Goal: Find specific page/section: Find specific page/section

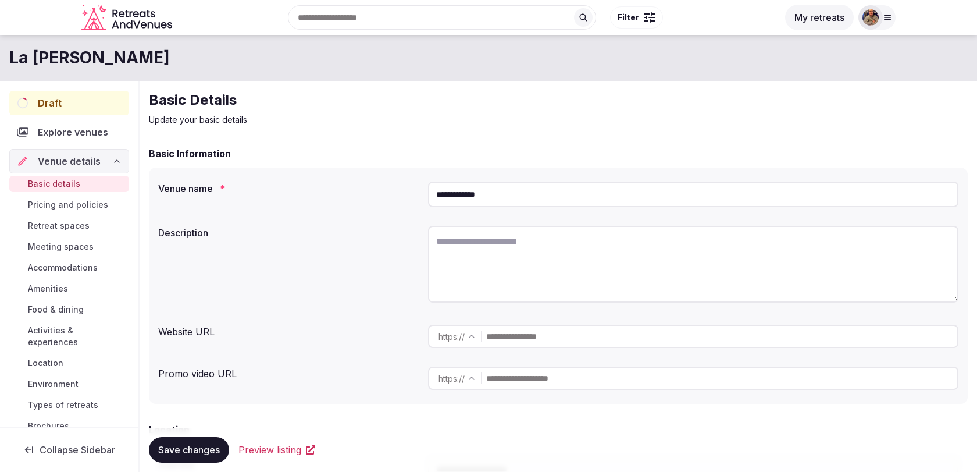
click at [878, 9] on div at bounding box center [870, 17] width 24 height 24
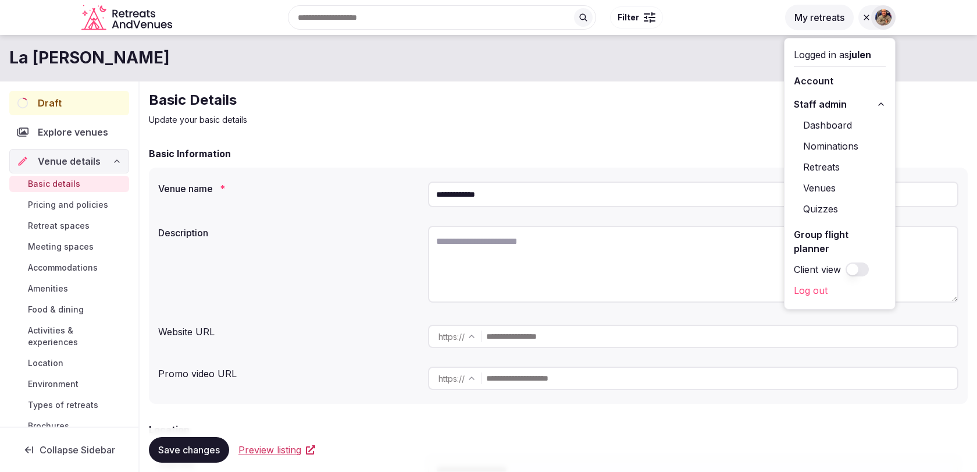
click at [835, 182] on link "Venues" at bounding box center [840, 188] width 92 height 19
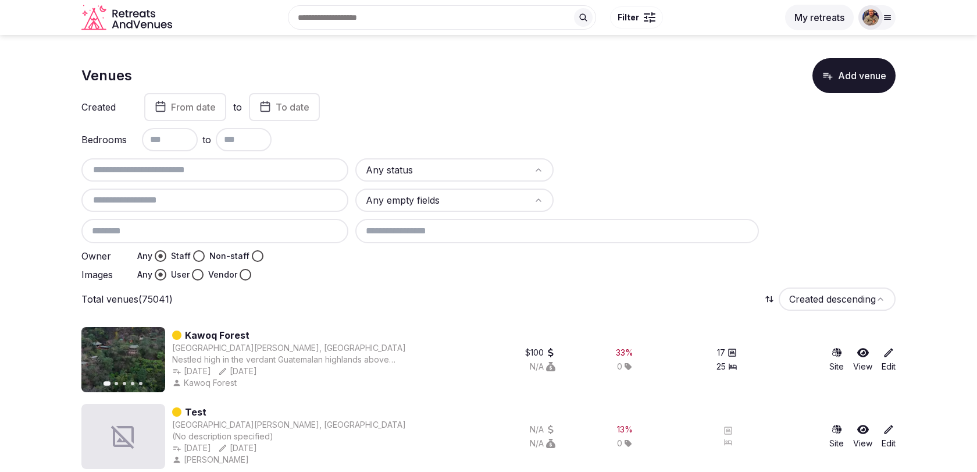
click at [232, 176] on div at bounding box center [214, 169] width 267 height 23
click at [232, 168] on input "text" at bounding box center [215, 170] width 258 height 14
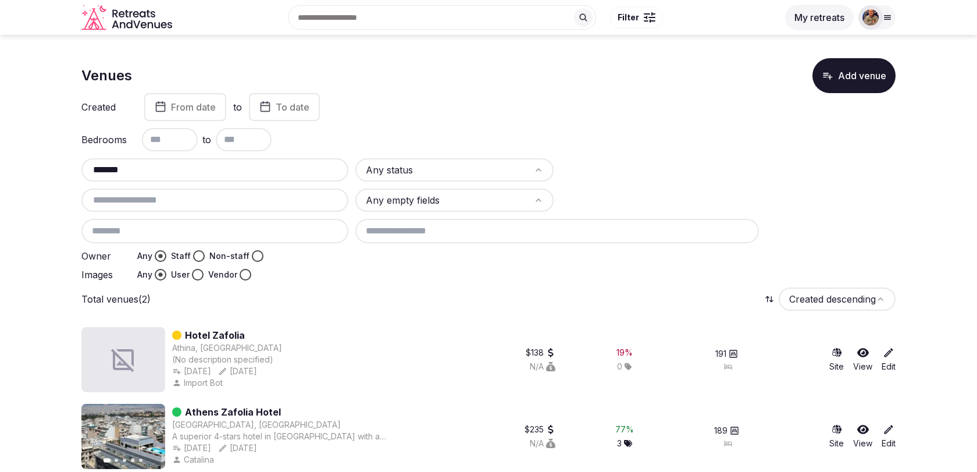
scroll to position [10, 0]
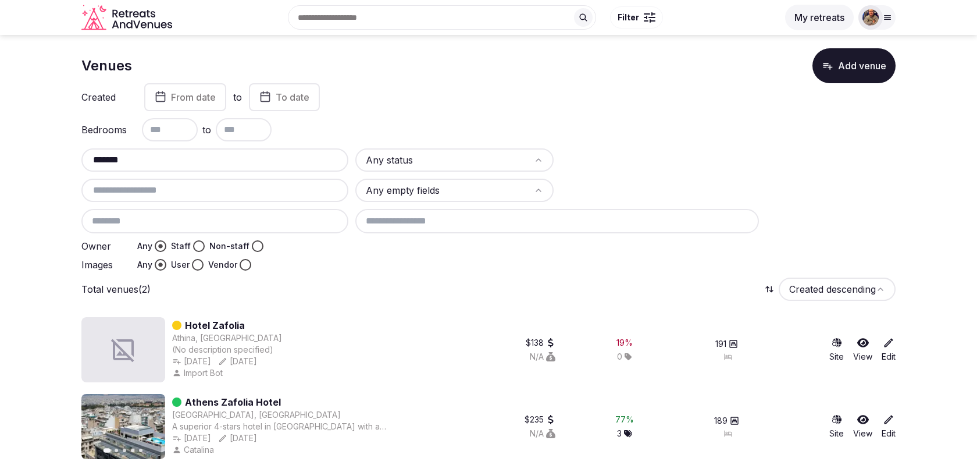
type input "*******"
click at [245, 397] on link "Athens Zafolia Hotel" at bounding box center [233, 402] width 96 height 14
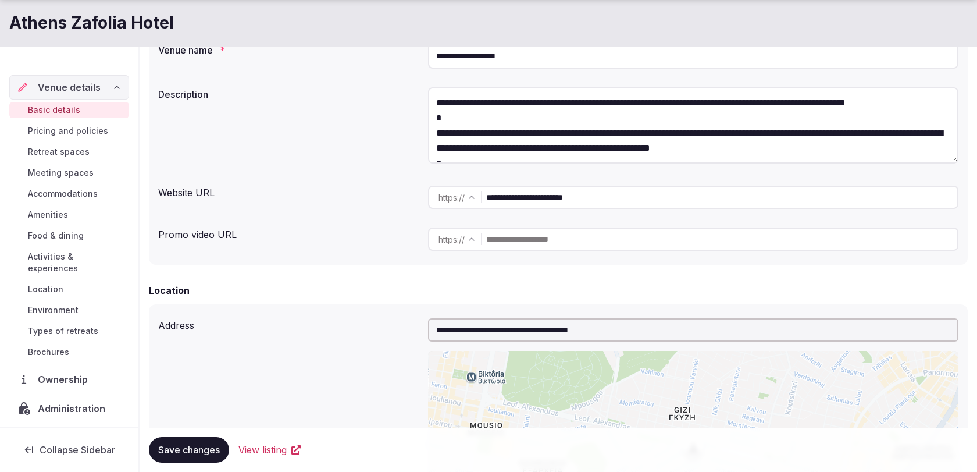
scroll to position [155, 0]
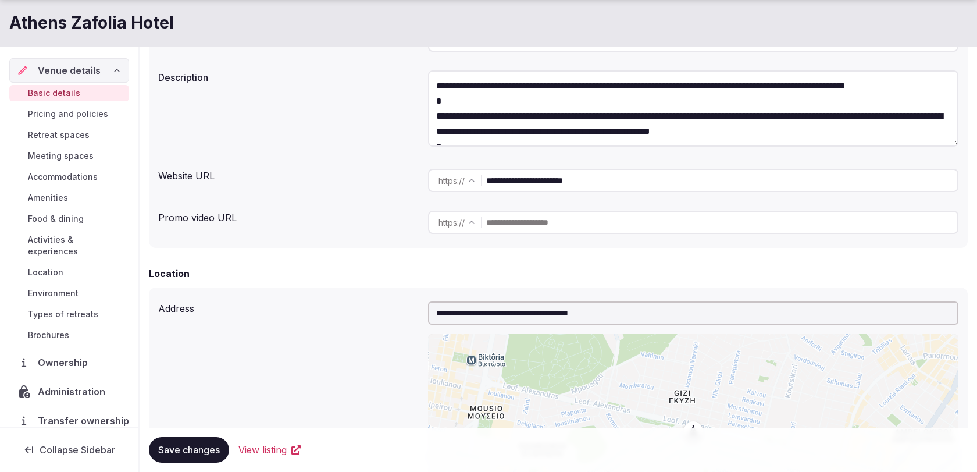
click at [86, 355] on div "Ownership" at bounding box center [69, 362] width 120 height 24
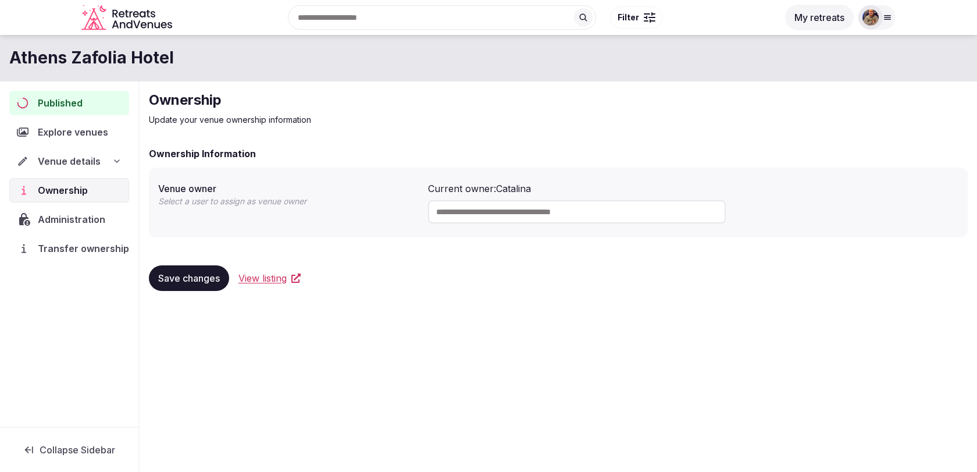
click at [86, 248] on span "Transfer ownership" at bounding box center [83, 248] width 91 height 14
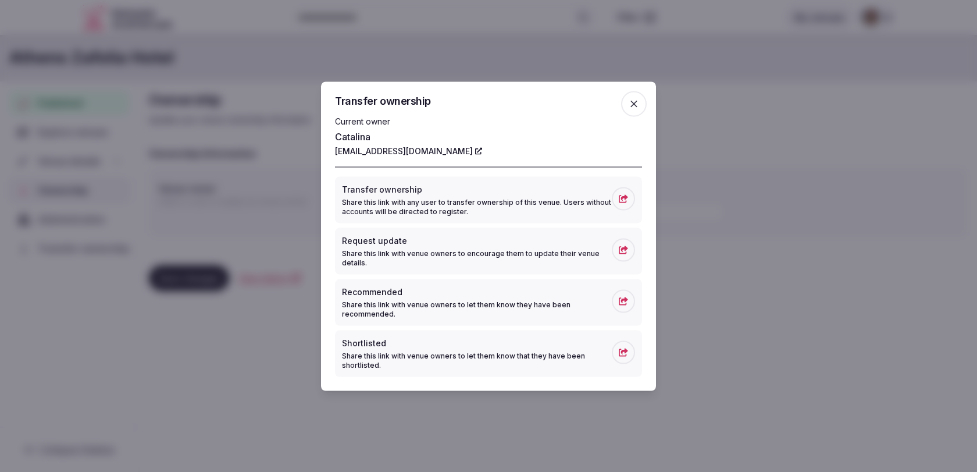
click at [621, 202] on icon at bounding box center [623, 198] width 9 height 8
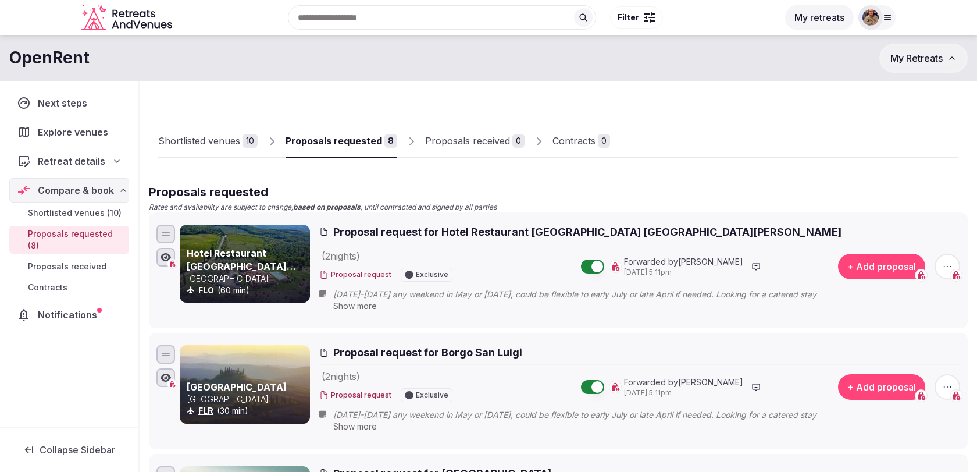
click at [73, 156] on span "Retreat details" at bounding box center [71, 161] width 67 height 14
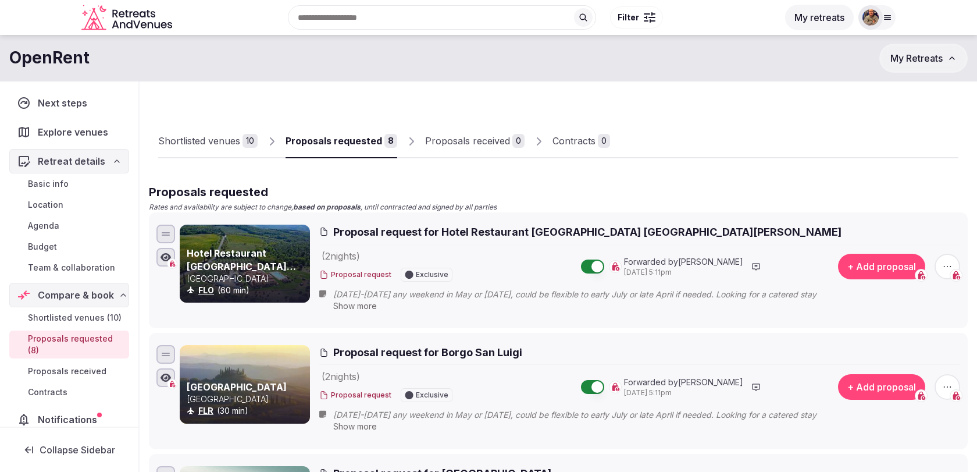
click at [51, 246] on span "Budget" at bounding box center [42, 247] width 29 height 12
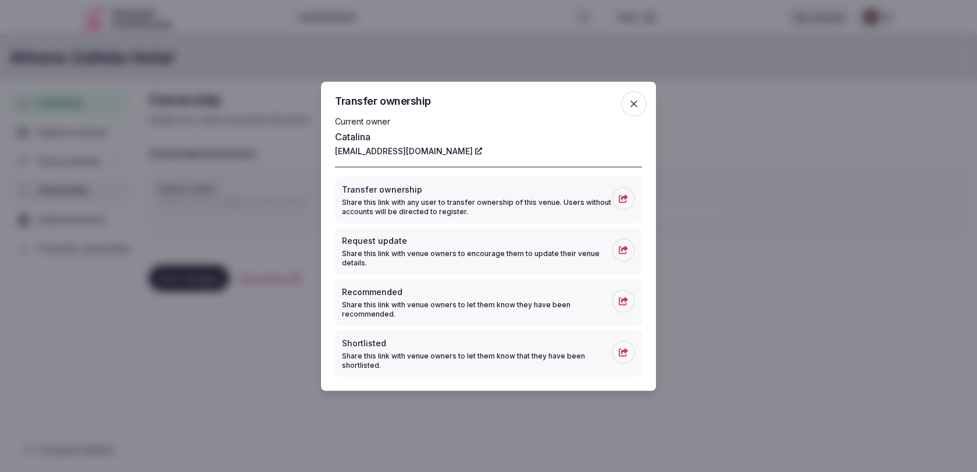
click at [644, 99] on span "button" at bounding box center [634, 104] width 26 height 26
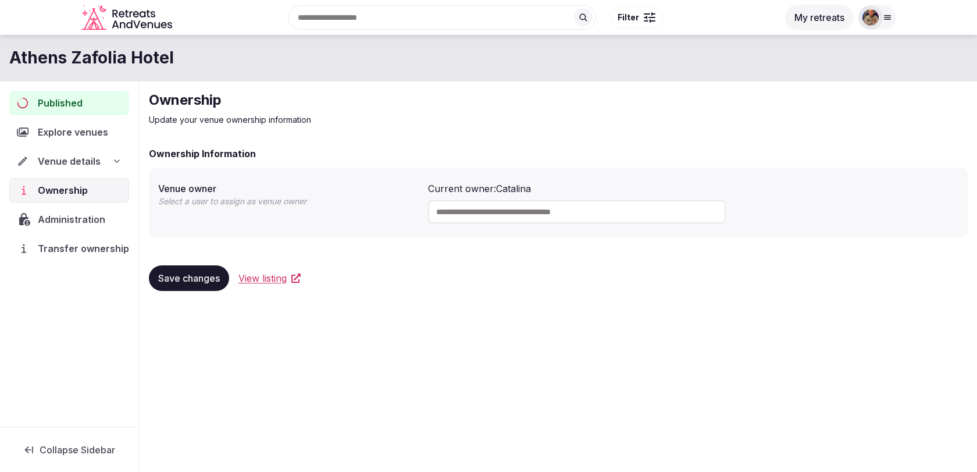
click at [886, 19] on icon at bounding box center [888, 18] width 6 height 4
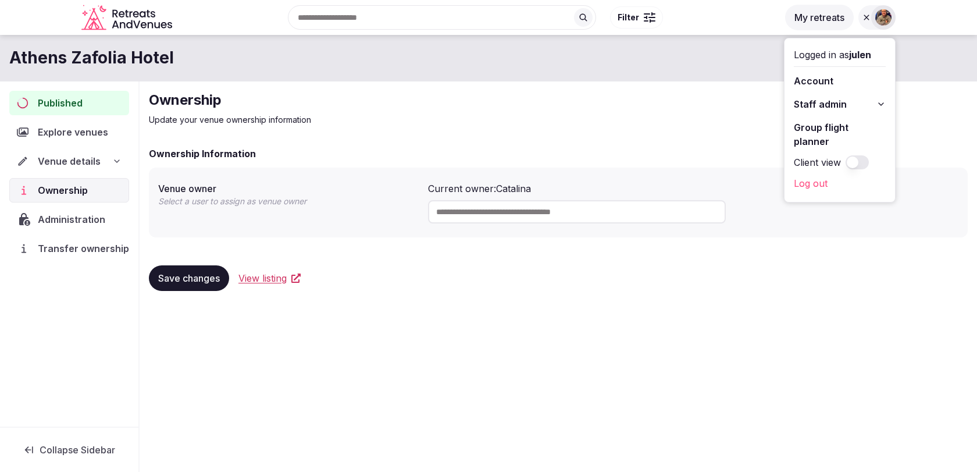
click at [863, 108] on button "Staff admin" at bounding box center [840, 104] width 92 height 19
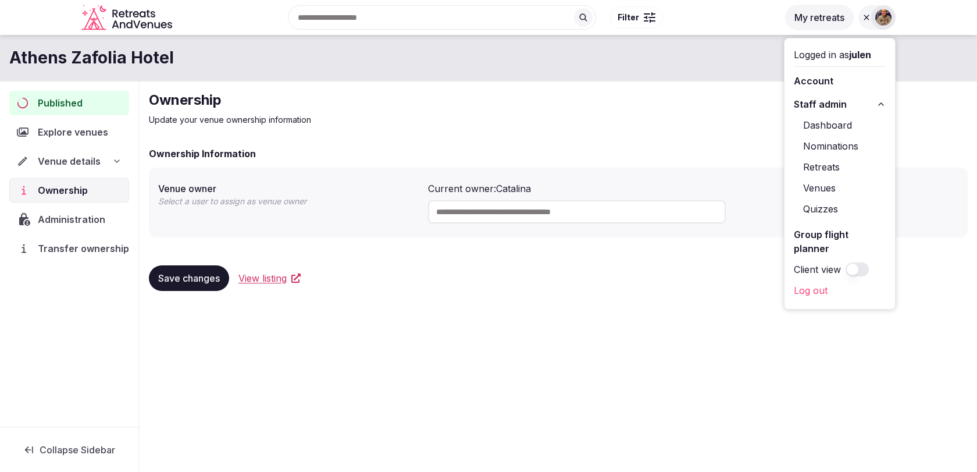
click at [824, 186] on link "Venues" at bounding box center [840, 188] width 92 height 19
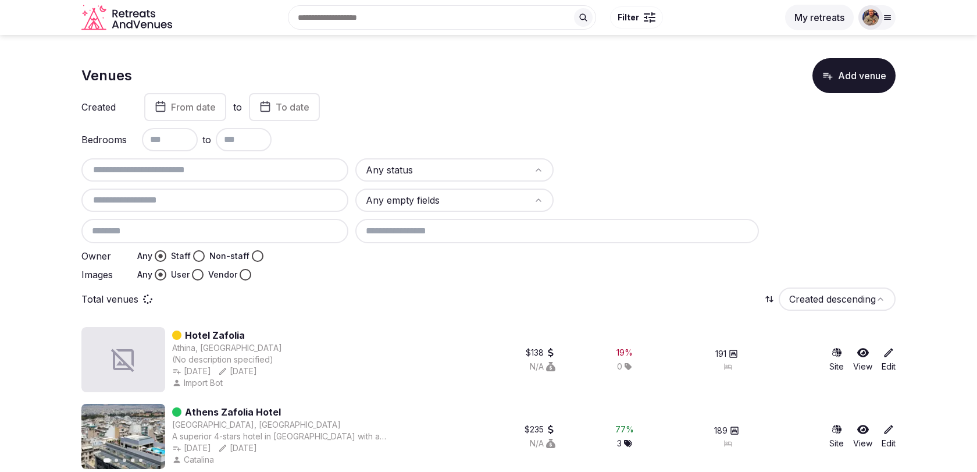
click at [236, 163] on input "text" at bounding box center [215, 170] width 258 height 14
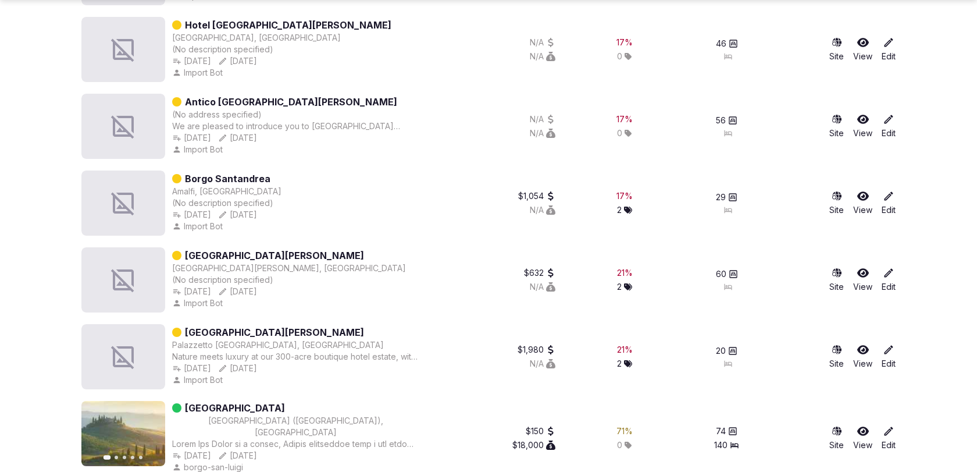
scroll to position [778, 0]
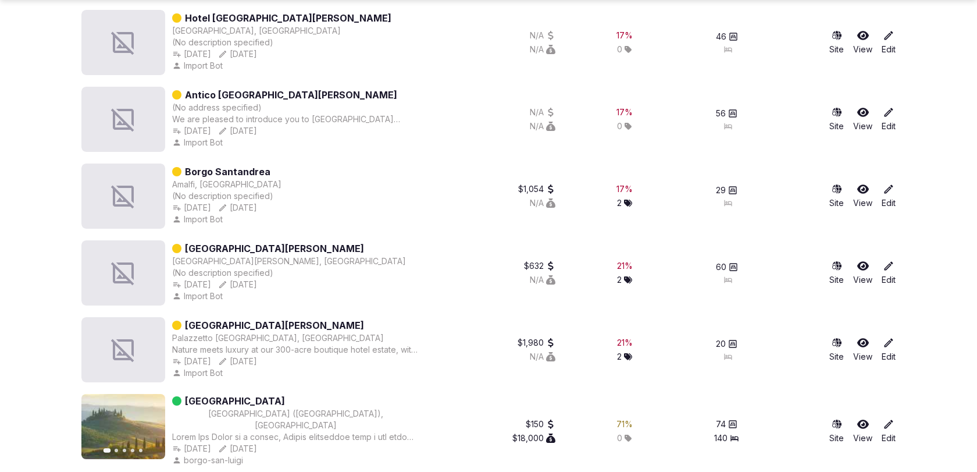
type input "*********"
